Goal: Task Accomplishment & Management: Manage account settings

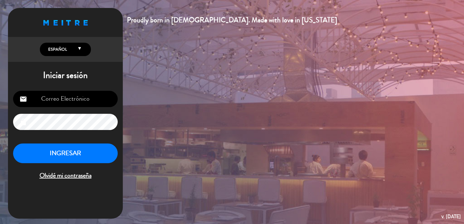
type input "[EMAIL_ADDRESS][DOMAIN_NAME]"
click at [80, 178] on span "Olvidé mi contraseña" at bounding box center [65, 176] width 105 height 11
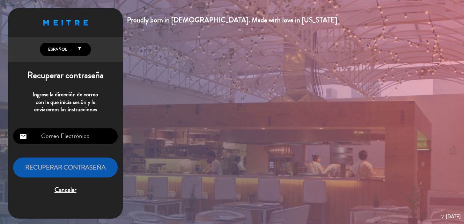
click at [61, 195] on span "Cancelar" at bounding box center [65, 190] width 105 height 11
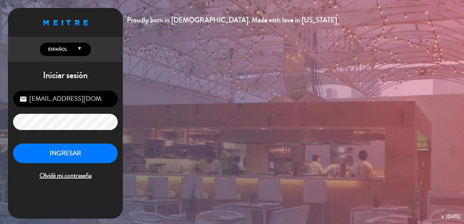
click at [76, 164] on div "INGRESAR Olvidé mi contraseña" at bounding box center [65, 163] width 105 height 38
click at [76, 161] on button "INGRESAR" at bounding box center [65, 154] width 105 height 20
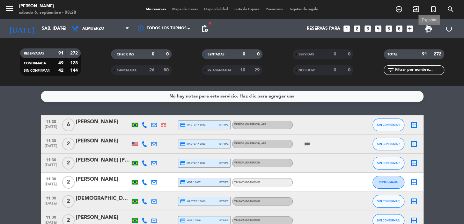
click at [427, 29] on span "print" at bounding box center [429, 29] width 8 height 8
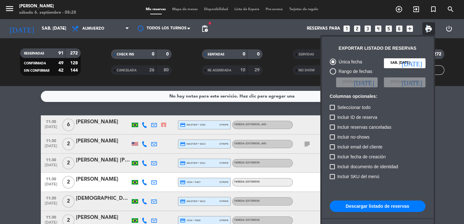
click at [370, 210] on button "Descargar listado de reservas" at bounding box center [378, 206] width 96 height 11
click at [31, 140] on div at bounding box center [232, 112] width 464 height 224
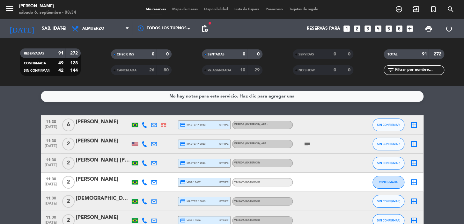
scroll to position [58, 0]
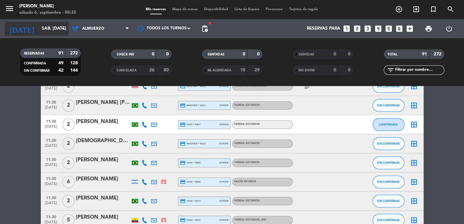
click at [63, 28] on icon "arrow_drop_down" at bounding box center [63, 29] width 8 height 8
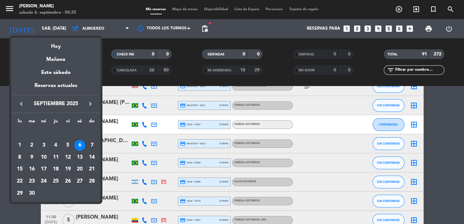
click at [56, 179] on div "25" at bounding box center [55, 181] width 11 height 11
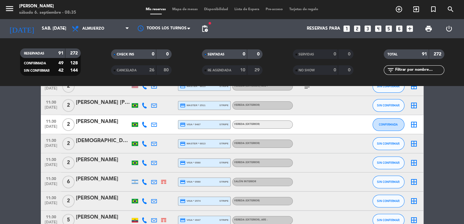
type input "[DEMOGRAPHIC_DATA] [DATE]"
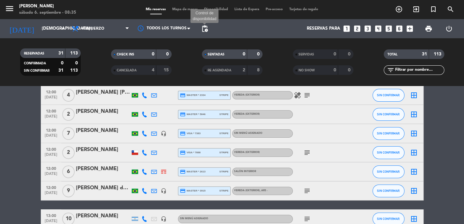
click at [201, 29] on span "pending_actions" at bounding box center [205, 29] width 8 height 8
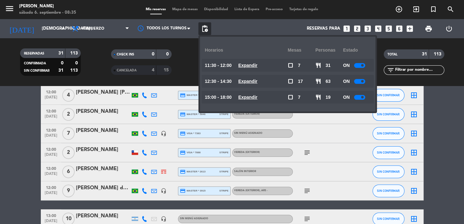
click at [229, 27] on div "Reservas para looks_one looks_two looks_3 looks_4 looks_5 looks_6 add_box" at bounding box center [313, 28] width 205 height 19
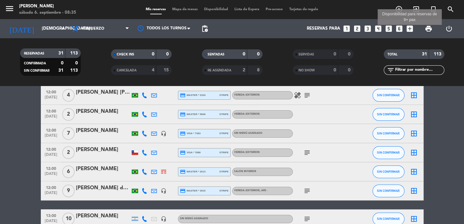
click at [411, 29] on icon "add_box" at bounding box center [410, 29] width 8 height 8
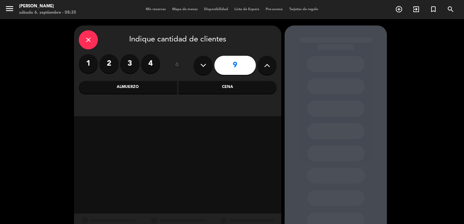
click at [201, 66] on icon at bounding box center [203, 66] width 6 height 10
type input "8"
click at [150, 91] on div "Almuerzo" at bounding box center [128, 87] width 98 height 13
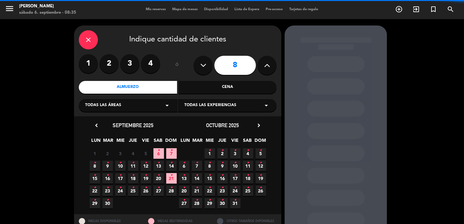
click at [131, 107] on div "Todas las áreas arrow_drop_down" at bounding box center [128, 105] width 99 height 13
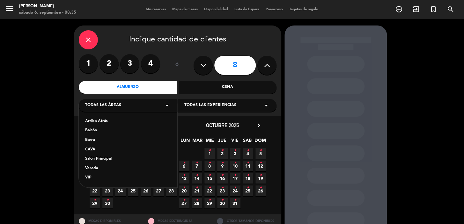
click at [201, 127] on div "octubre 2025 chevron_right" at bounding box center [222, 125] width 89 height 9
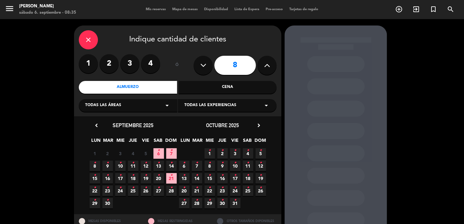
click at [189, 108] on span "Todas las experiencias" at bounding box center [210, 105] width 52 height 6
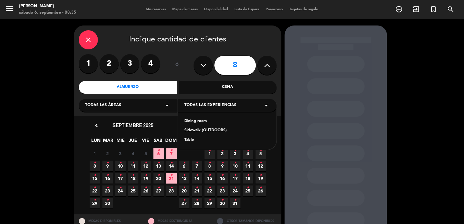
click at [165, 124] on div "chevron_left septiembre 2025" at bounding box center [132, 125] width 89 height 9
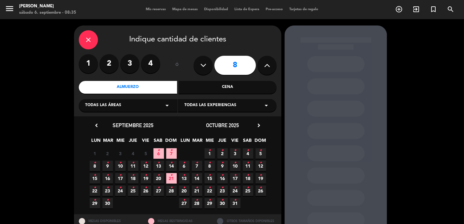
click at [191, 110] on div "Todas las experiencias arrow_drop_down" at bounding box center [227, 105] width 99 height 13
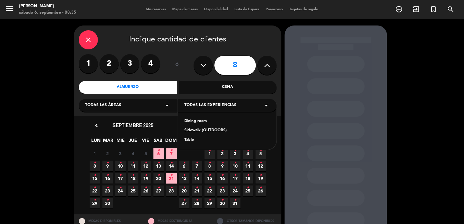
click at [194, 123] on div "Dining room" at bounding box center [227, 121] width 86 height 6
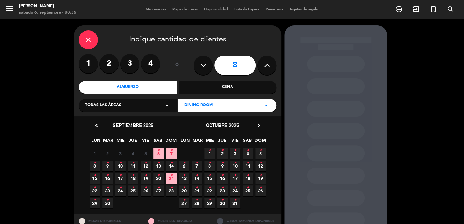
click at [172, 188] on icon "•" at bounding box center [171, 188] width 2 height 10
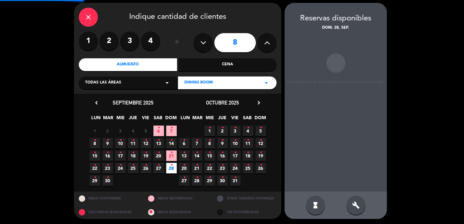
scroll to position [23, 0]
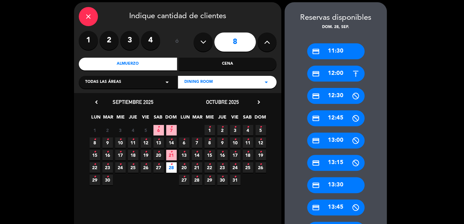
click at [133, 166] on icon "•" at bounding box center [133, 164] width 2 height 10
click at [340, 75] on div "credit_card 12:00" at bounding box center [335, 74] width 57 height 16
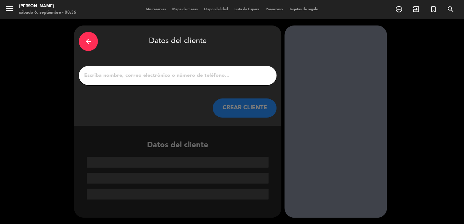
click at [241, 79] on input "1" at bounding box center [178, 75] width 188 height 9
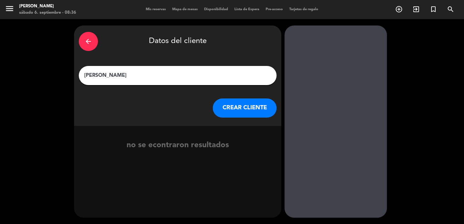
click at [154, 77] on input "[PERSON_NAME]" at bounding box center [178, 75] width 188 height 9
drag, startPoint x: 125, startPoint y: 72, endPoint x: 127, endPoint y: 69, distance: 3.6
click at [125, 72] on input "[PERSON_NAME] -b CR FLAMENGO" at bounding box center [178, 75] width 188 height 9
type input "[PERSON_NAME] - CR FLAMENGO"
click at [240, 111] on button "CREAR CLIENTE" at bounding box center [245, 108] width 64 height 19
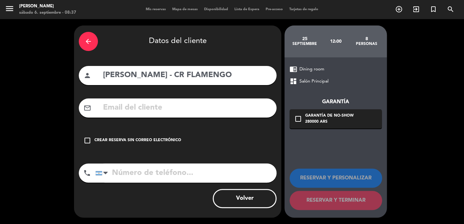
click at [162, 138] on div "Crear reserva sin correo electrónico" at bounding box center [137, 140] width 87 height 6
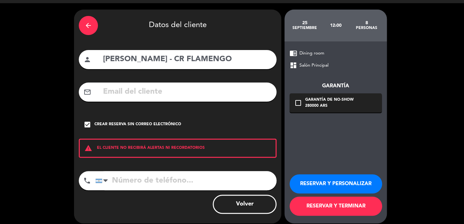
scroll to position [22, 0]
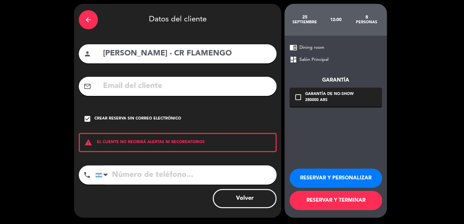
click at [351, 182] on button "RESERVAR Y PERSONALIZAR" at bounding box center [336, 178] width 92 height 19
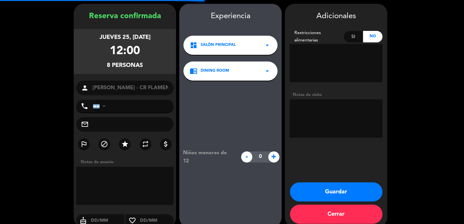
scroll to position [26, 0]
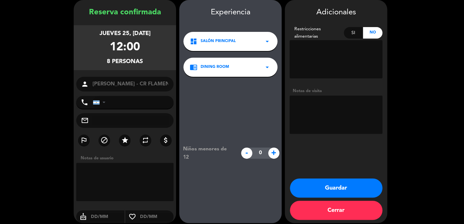
drag, startPoint x: 146, startPoint y: 63, endPoint x: 84, endPoint y: 6, distance: 84.7
click at [84, 6] on div "Reserva confirmada jueves 25, [DATE] 12:00 8 personas person [PERSON_NAME] - CR…" at bounding box center [125, 117] width 102 height 223
copy div "Reserva confirmada jueves 25, [DATE] 12:00 8 personas"
click at [150, 53] on div "jueves 25, [DATE] 12:00 8 personas" at bounding box center [125, 47] width 102 height 45
click at [124, 84] on div "person [PERSON_NAME] - CR FLAMENGO" at bounding box center [124, 84] width 97 height 15
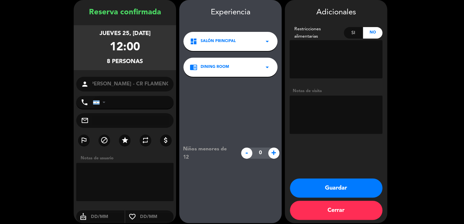
scroll to position [0, 0]
drag, startPoint x: 89, startPoint y: 83, endPoint x: 87, endPoint y: 87, distance: 4.7
click at [87, 87] on div "person [PERSON_NAME] - CR FLAMENGO" at bounding box center [124, 84] width 97 height 15
click at [367, 195] on button "Guardar" at bounding box center [336, 188] width 92 height 19
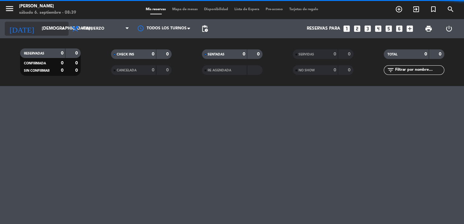
click at [42, 31] on input "[DEMOGRAPHIC_DATA] [DATE]" at bounding box center [67, 28] width 56 height 11
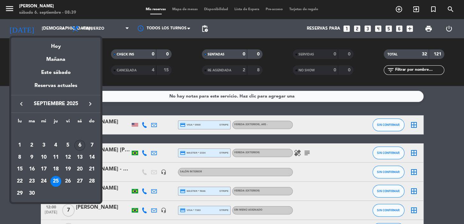
click at [84, 150] on td "6" at bounding box center [80, 145] width 12 height 12
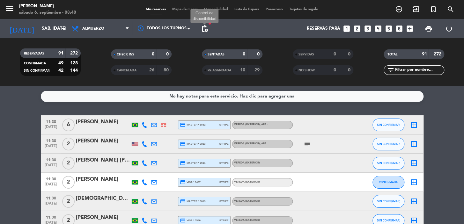
click at [207, 31] on span "pending_actions" at bounding box center [205, 29] width 8 height 8
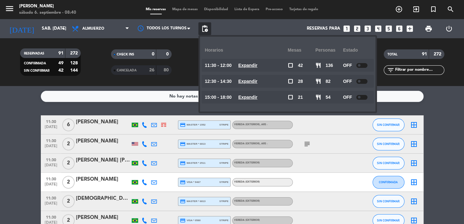
click at [257, 63] on u "Expandir" at bounding box center [247, 65] width 19 height 5
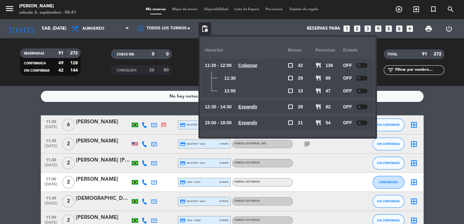
click at [257, 105] on u "Expandir" at bounding box center [247, 106] width 19 height 5
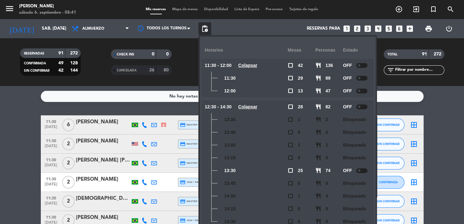
scroll to position [24, 0]
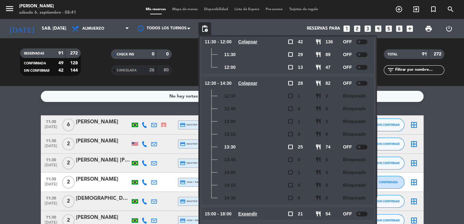
click at [257, 211] on u "Expandir" at bounding box center [247, 213] width 19 height 5
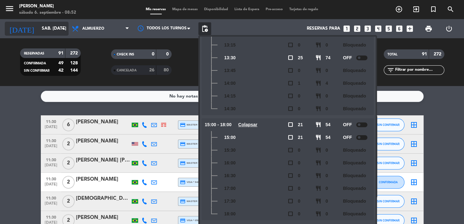
click at [43, 29] on input "sáb. [DATE]" at bounding box center [67, 28] width 56 height 11
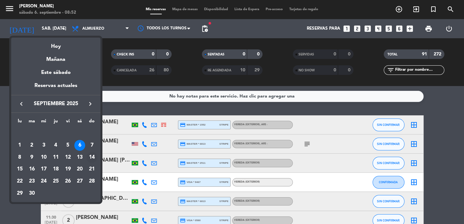
click at [96, 159] on div "14" at bounding box center [91, 157] width 11 height 11
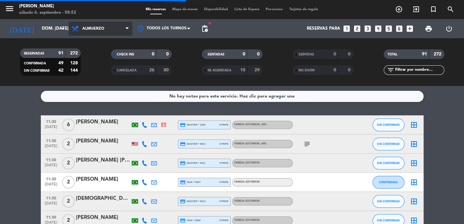
click at [122, 30] on span "Almuerzo" at bounding box center [101, 29] width 64 height 14
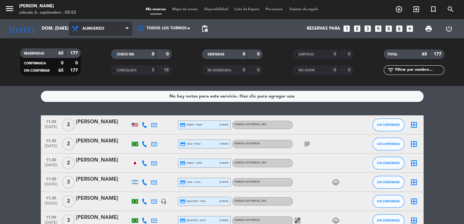
click at [115, 26] on span "Almuerzo" at bounding box center [101, 29] width 64 height 14
click at [119, 72] on div "menu [PERSON_NAME] 6. septiembre - 08:52 Mis reservas Mapa de mesas Disponibili…" at bounding box center [232, 43] width 464 height 86
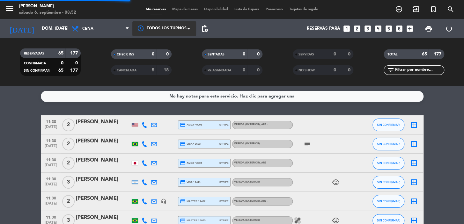
click at [176, 25] on div at bounding box center [164, 28] width 64 height 14
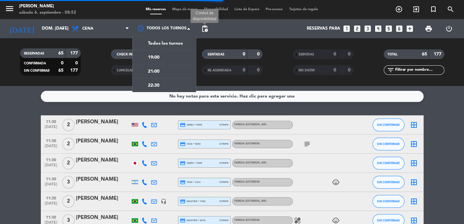
click at [202, 26] on span "pending_actions" at bounding box center [205, 29] width 8 height 8
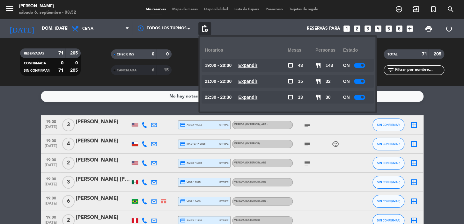
click at [256, 81] on u "Expandir" at bounding box center [247, 81] width 19 height 5
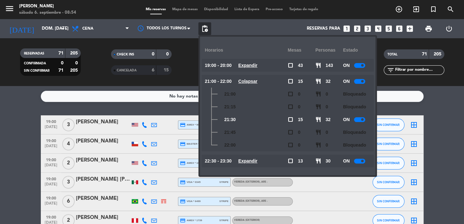
click at [176, 47] on div "CHECK INS 0 0 CANCELADA 6 15" at bounding box center [141, 62] width 91 height 35
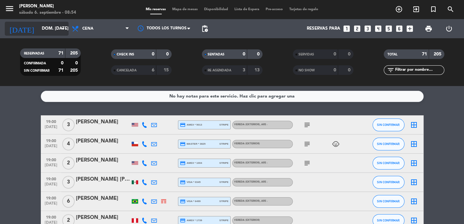
click at [56, 29] on input "dom. [DATE]" at bounding box center [67, 28] width 56 height 11
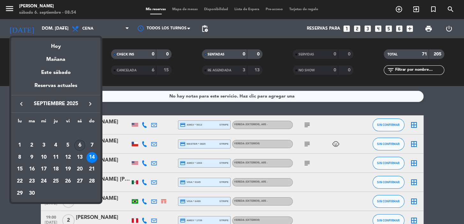
click at [81, 143] on div "6" at bounding box center [79, 145] width 11 height 11
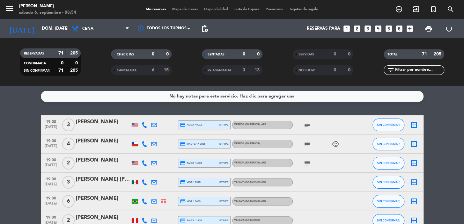
type input "sáb. [DATE]"
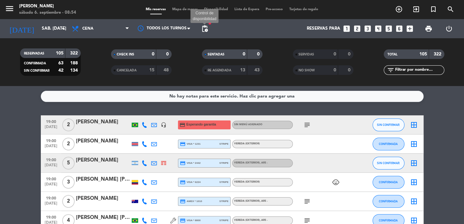
click at [204, 30] on span "pending_actions" at bounding box center [205, 29] width 8 height 8
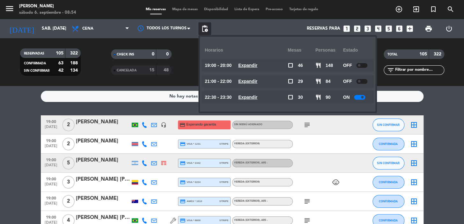
click at [251, 81] on u "Expandir" at bounding box center [247, 81] width 19 height 5
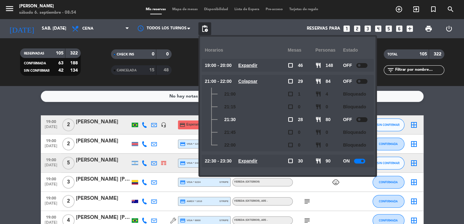
click at [183, 110] on div "No hay notas para este servicio. Haz clic para agregar una 19:00 [DATE] 2 [PERS…" at bounding box center [232, 155] width 464 height 138
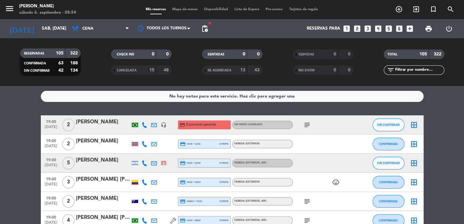
click at [438, 58] on div "TOTAL 105 322" at bounding box center [414, 54] width 61 height 10
